Goal: Task Accomplishment & Management: Use online tool/utility

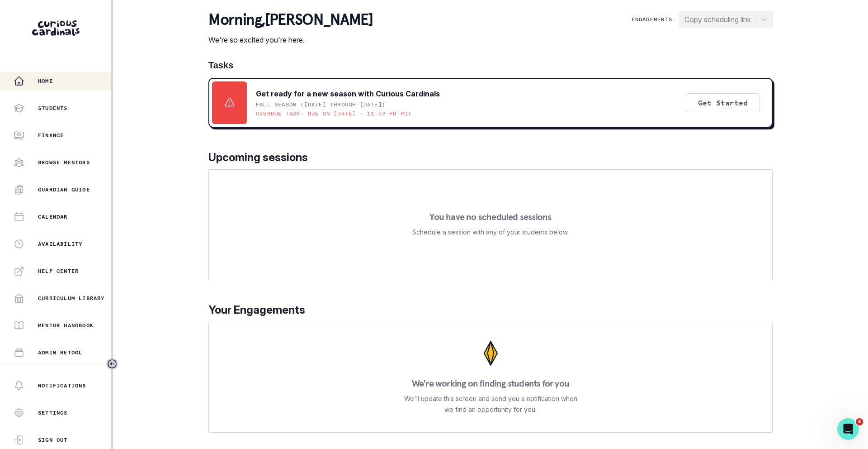
drag, startPoint x: 399, startPoint y: 157, endPoint x: 404, endPoint y: 155, distance: 5.3
click at [399, 157] on p "Upcoming sessions" at bounding box center [490, 157] width 564 height 16
click at [51, 107] on p "Students" at bounding box center [53, 107] width 30 height 7
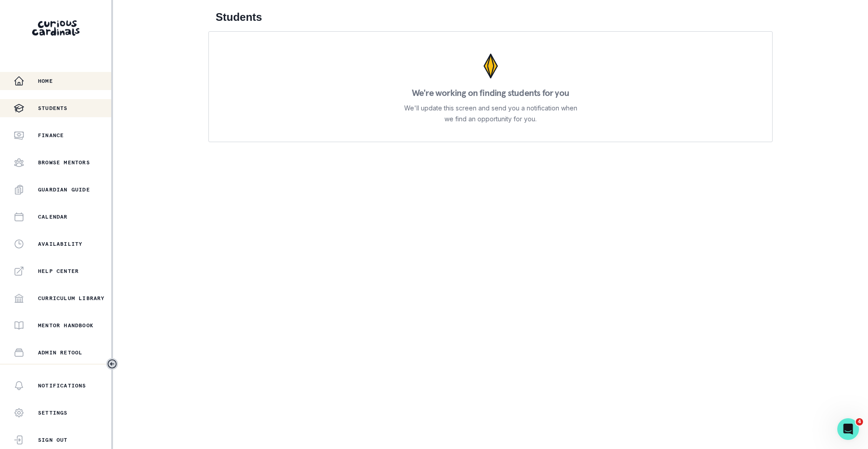
click at [60, 79] on div "Home" at bounding box center [63, 81] width 98 height 11
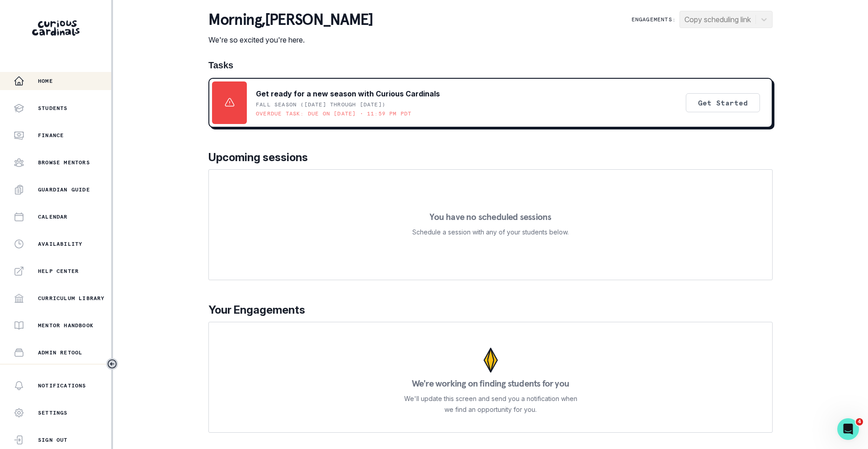
scroll to position [106, 0]
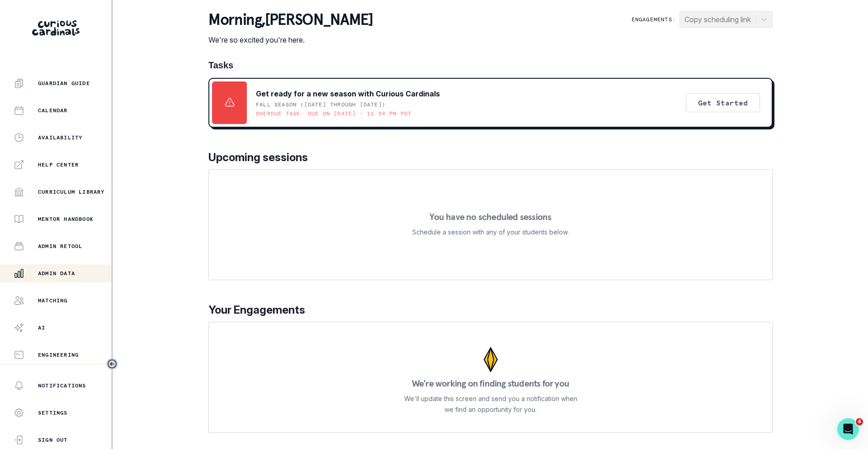
click at [56, 273] on p "Admin Data" at bounding box center [56, 273] width 37 height 7
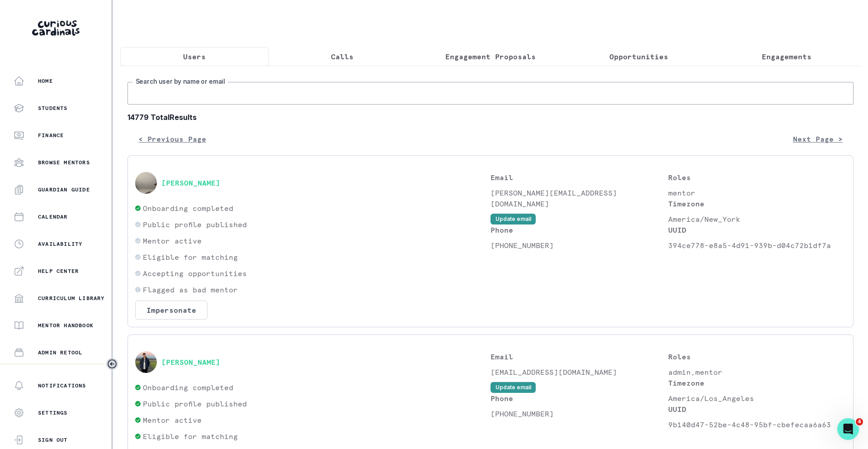
click at [317, 88] on input "Search user by name or email" at bounding box center [491, 93] width 726 height 23
paste input "[PERSON_NAME][EMAIL_ADDRESS][PERSON_NAME][DOMAIN_NAME]"
type input "[PERSON_NAME][EMAIL_ADDRESS][PERSON_NAME][DOMAIN_NAME]"
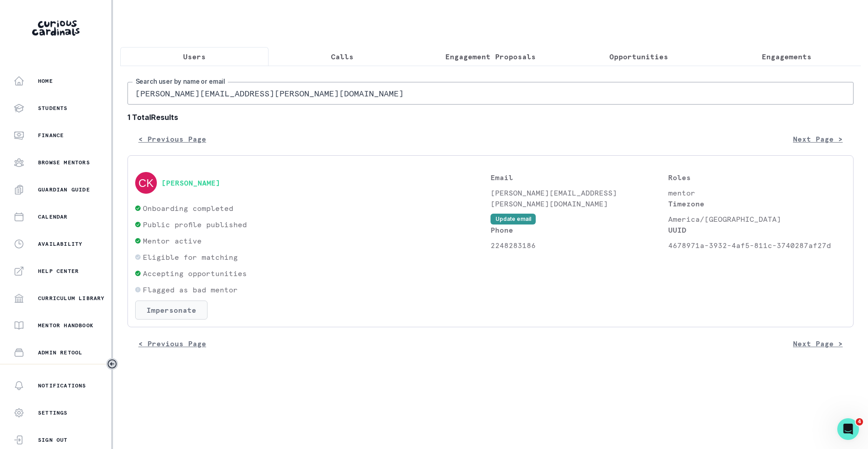
click at [179, 312] on button "Impersonate" at bounding box center [171, 309] width 72 height 19
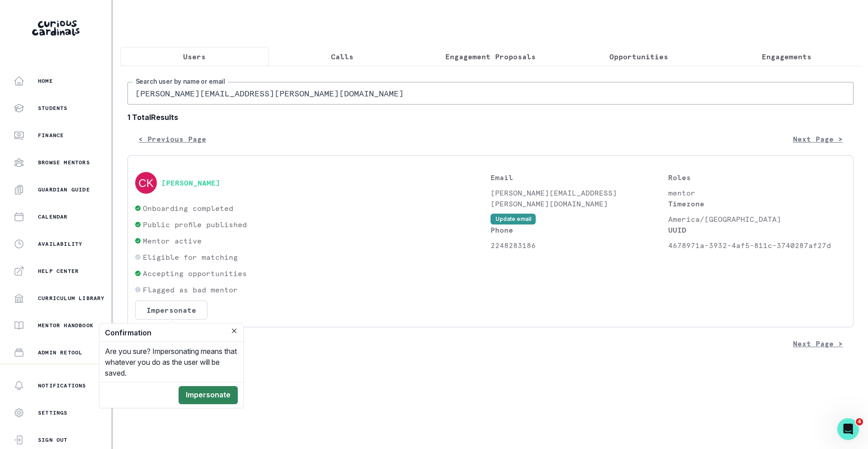
click at [208, 399] on button "Impersonate" at bounding box center [208, 395] width 59 height 18
